Goal: Task Accomplishment & Management: Use online tool/utility

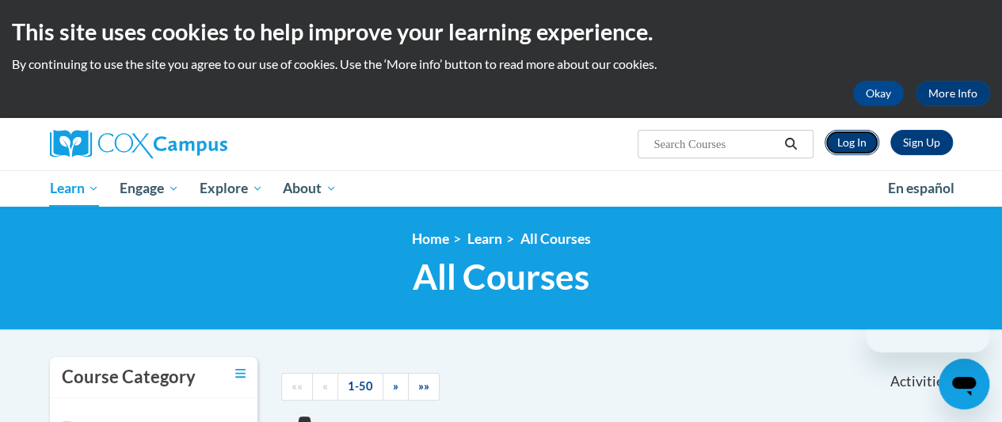
click at [863, 147] on link "Log In" at bounding box center [852, 142] width 55 height 25
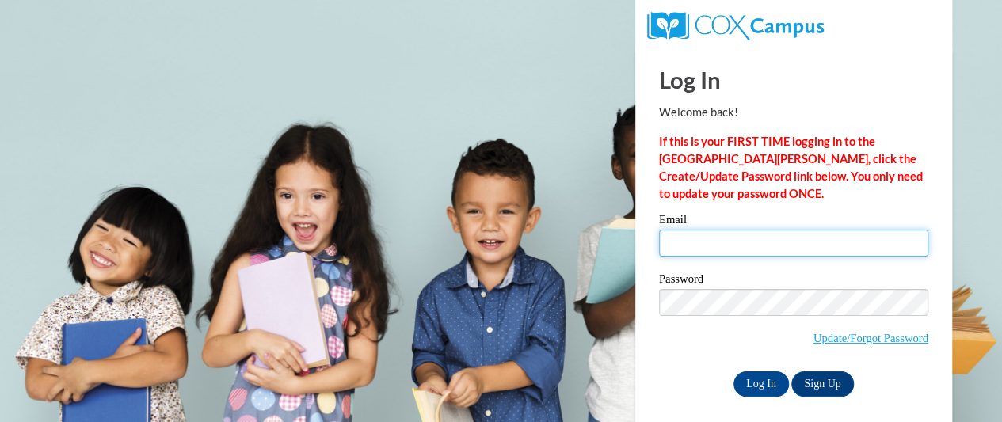
click at [740, 243] on input "Email" at bounding box center [793, 243] width 269 height 27
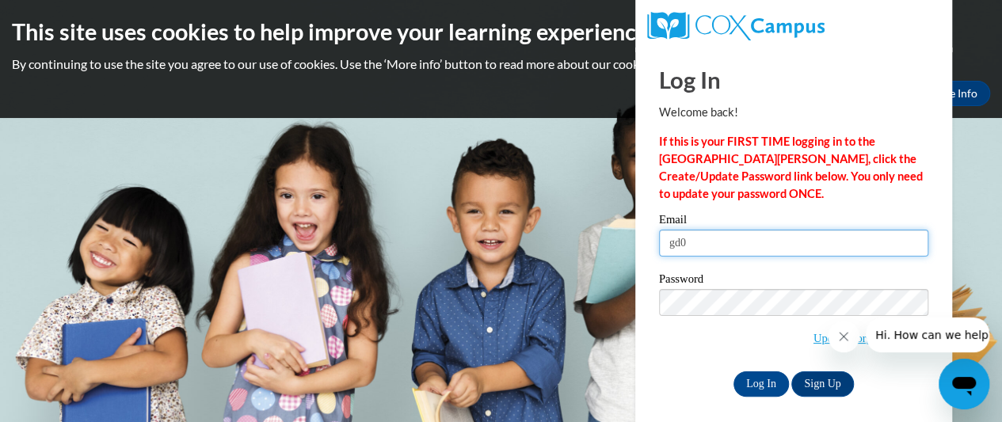
type input "gd03967@georgiasouthern.edu"
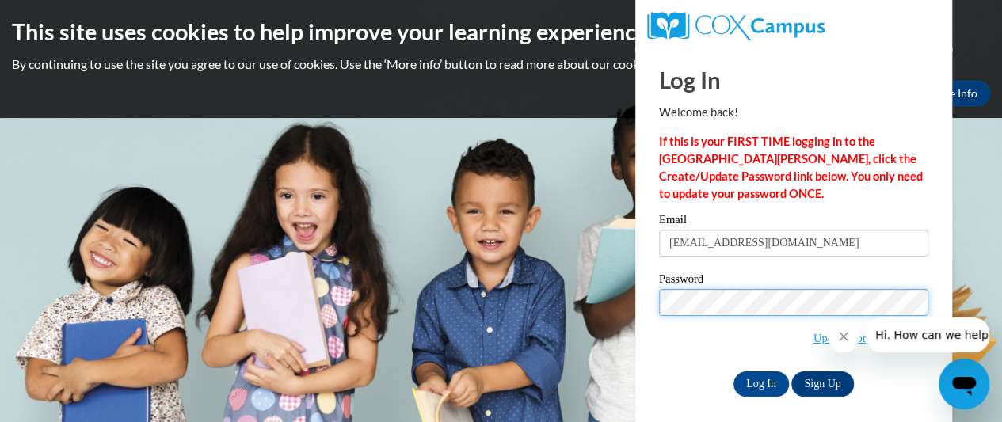
click at [733, 371] on input "Log In" at bounding box center [760, 383] width 55 height 25
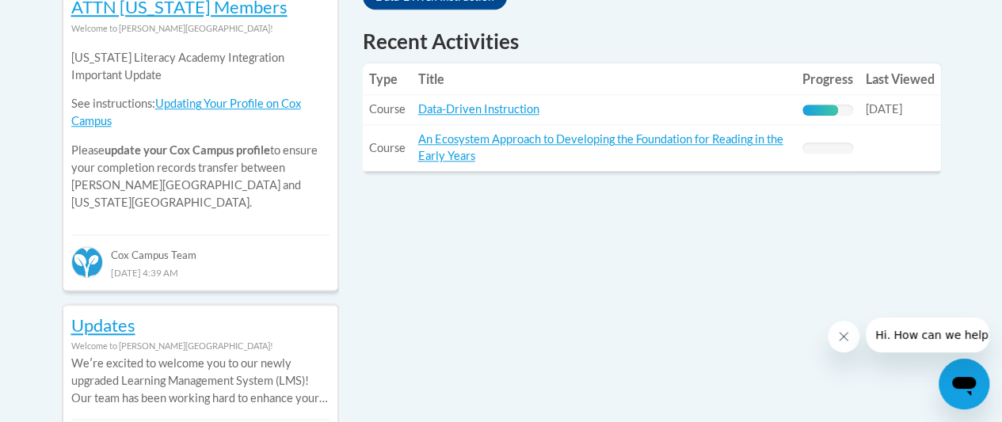
scroll to position [766, 0]
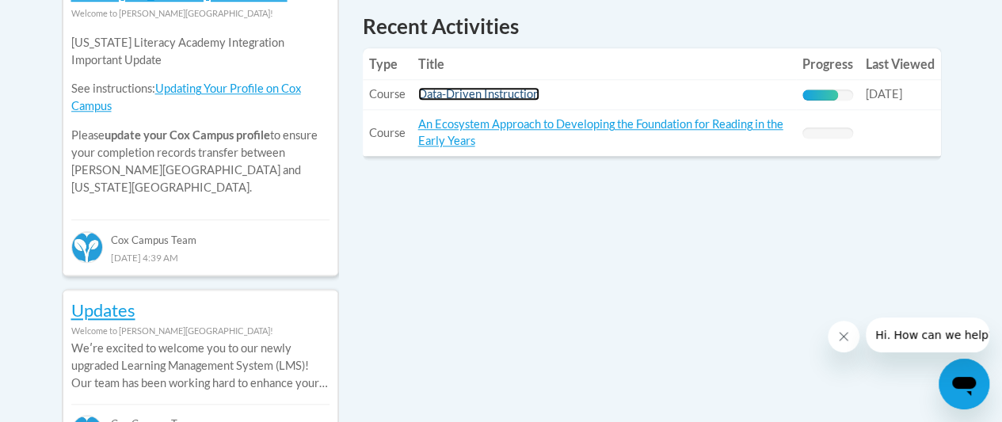
click at [458, 93] on link "Data-Driven Instruction" at bounding box center [478, 93] width 121 height 13
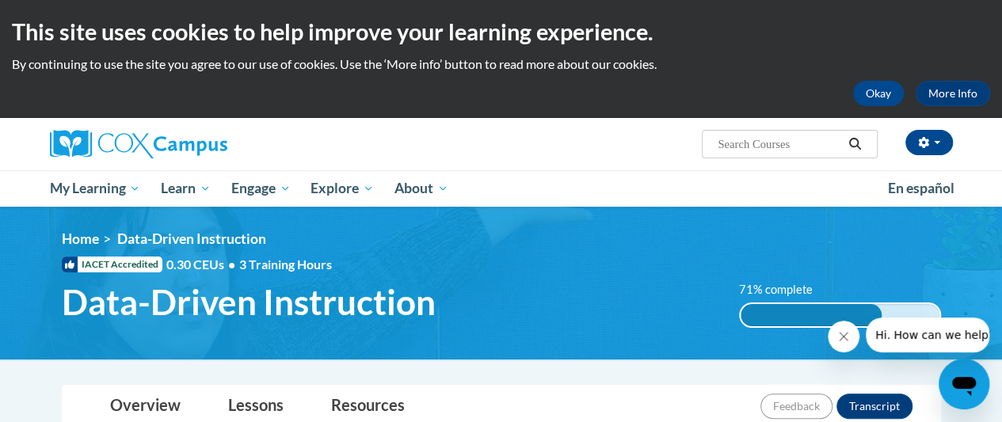
click at [990, 66] on div "This site uses cookies to help improve your learning experience. By continuing …" at bounding box center [501, 59] width 1002 height 118
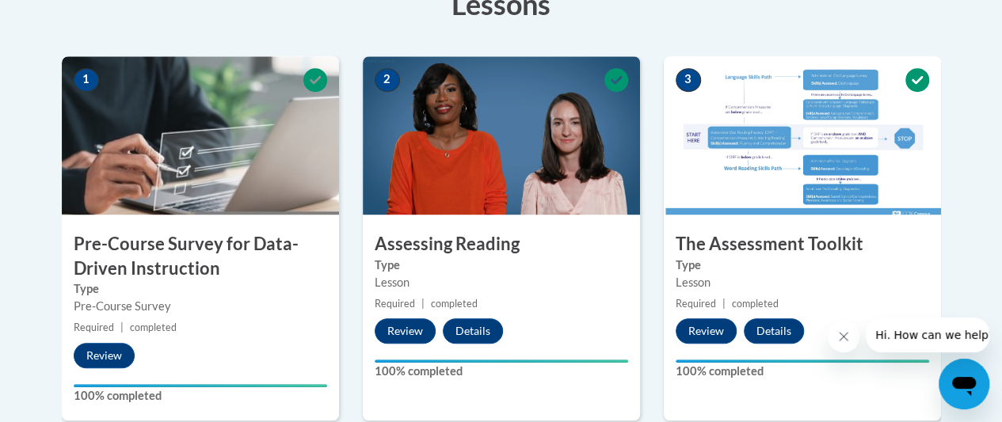
scroll to position [470, 0]
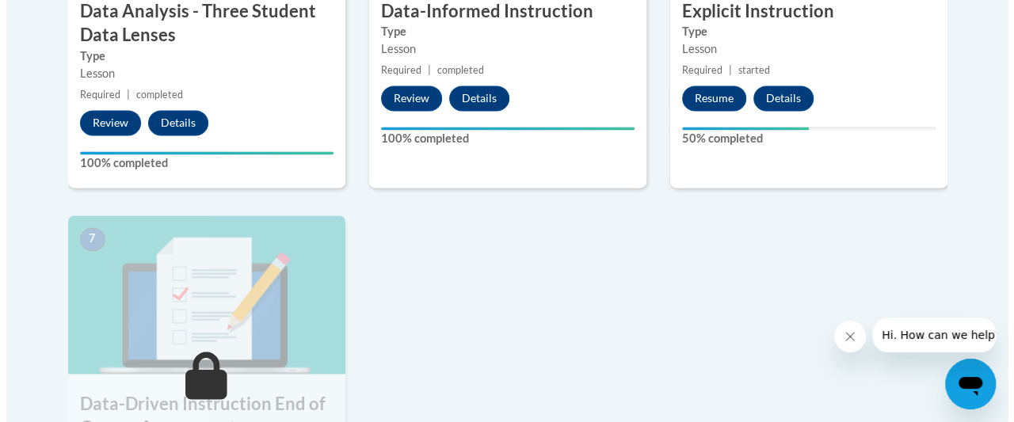
scroll to position [1099, 0]
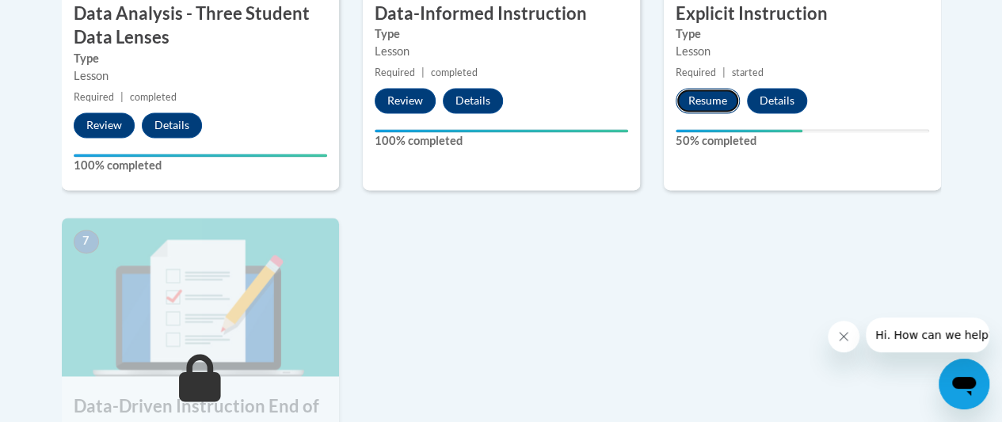
click at [714, 88] on button "Resume" at bounding box center [708, 100] width 64 height 25
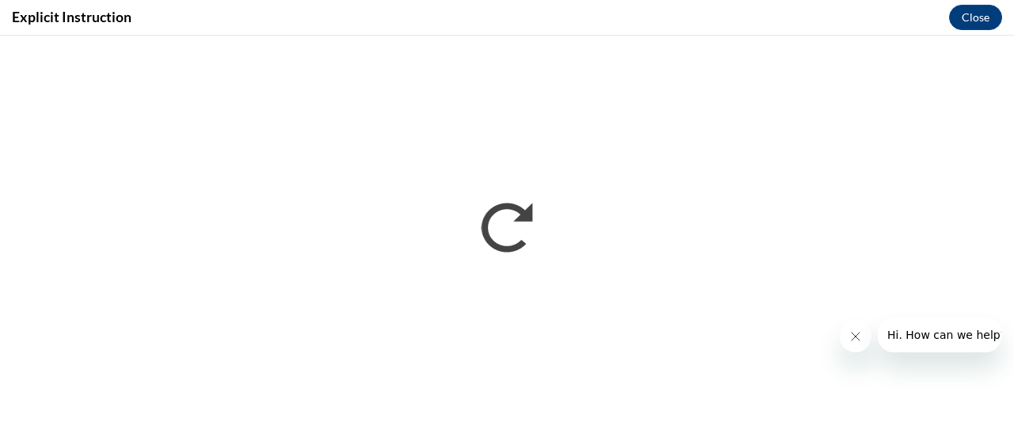
scroll to position [0, 0]
